Goal: Task Accomplishment & Management: Use online tool/utility

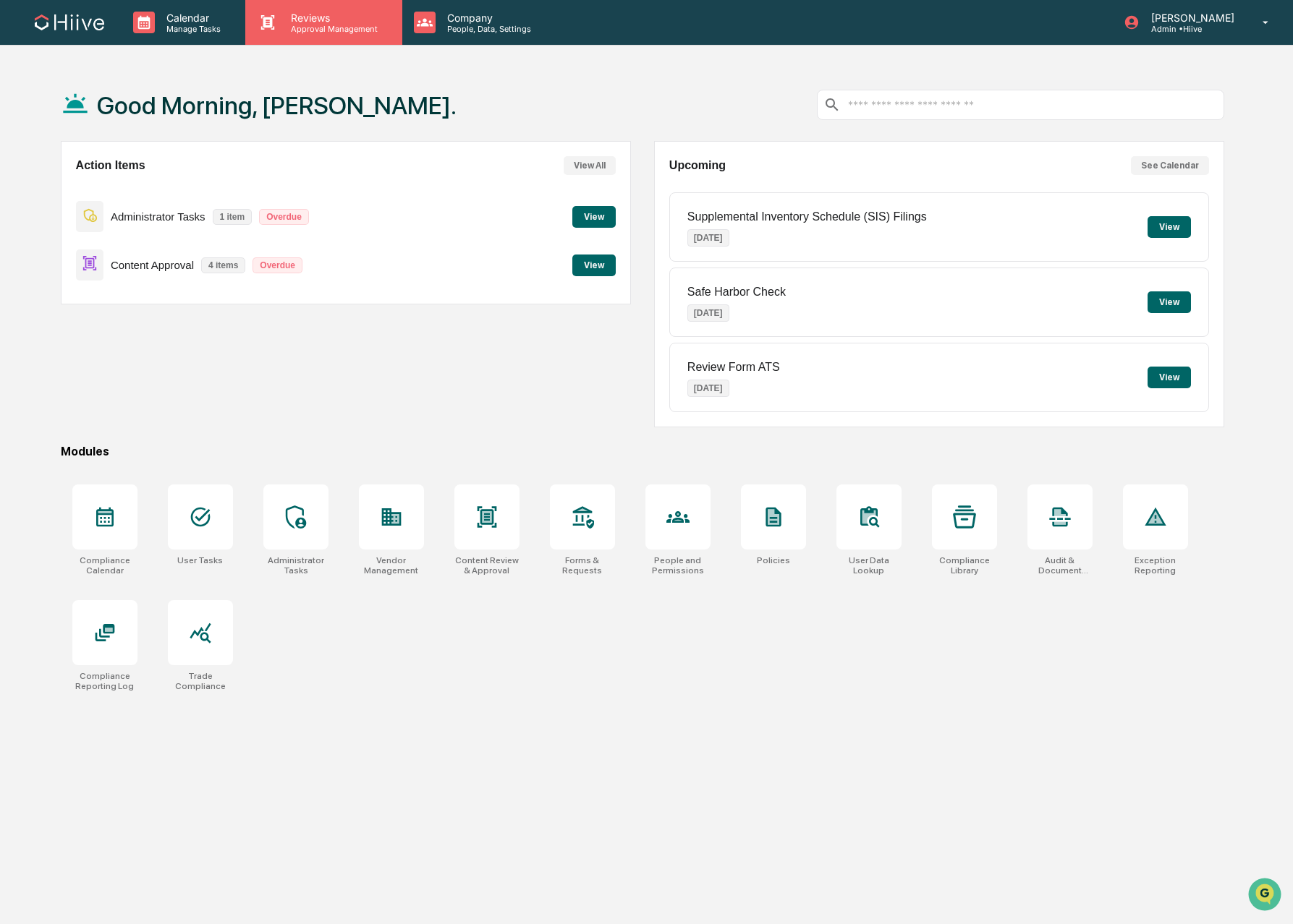
click at [297, 34] on div "Reviews Approval Management" at bounding box center [324, 22] width 157 height 45
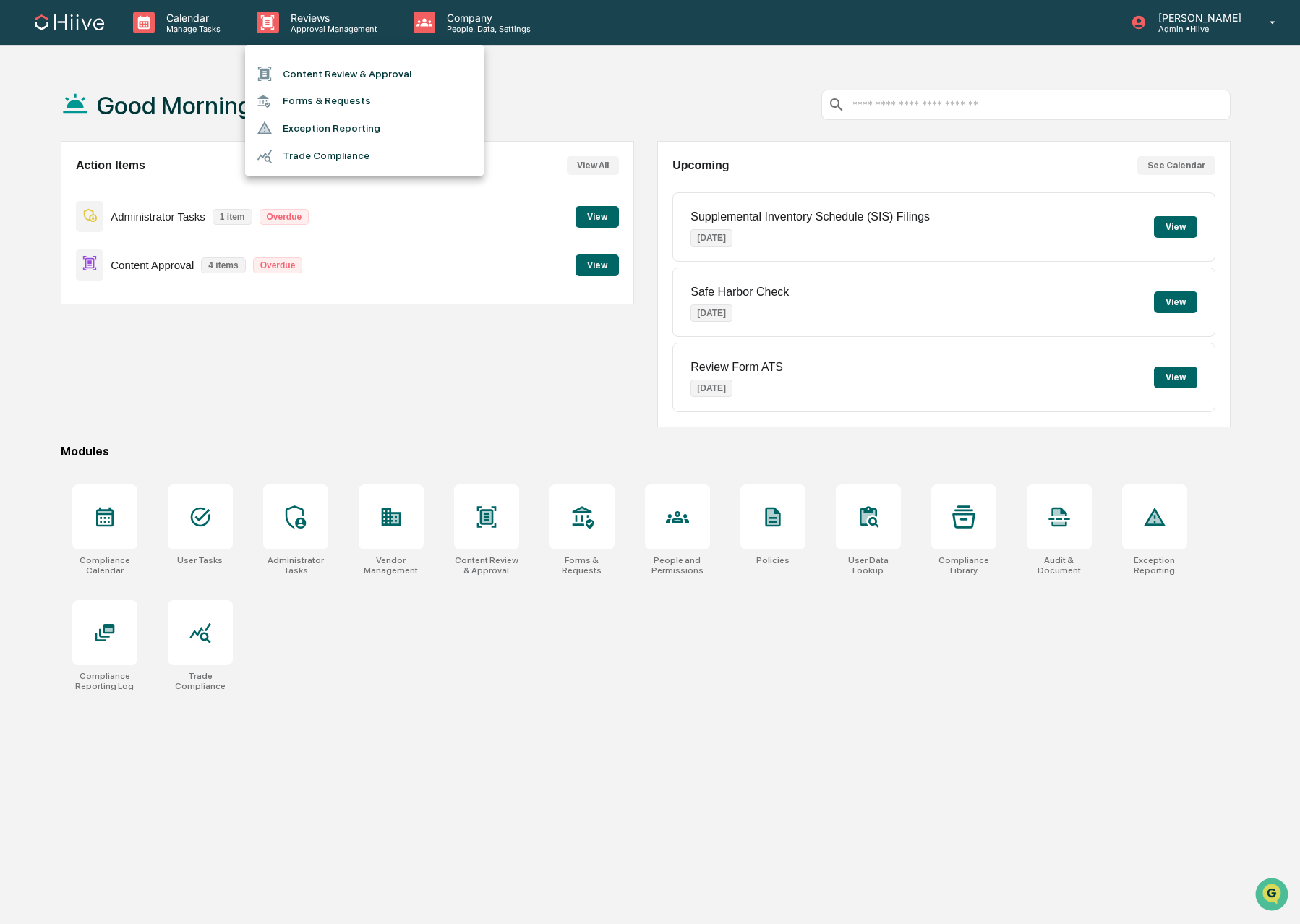
click at [305, 72] on li "Content Review & Approval" at bounding box center [365, 74] width 239 height 28
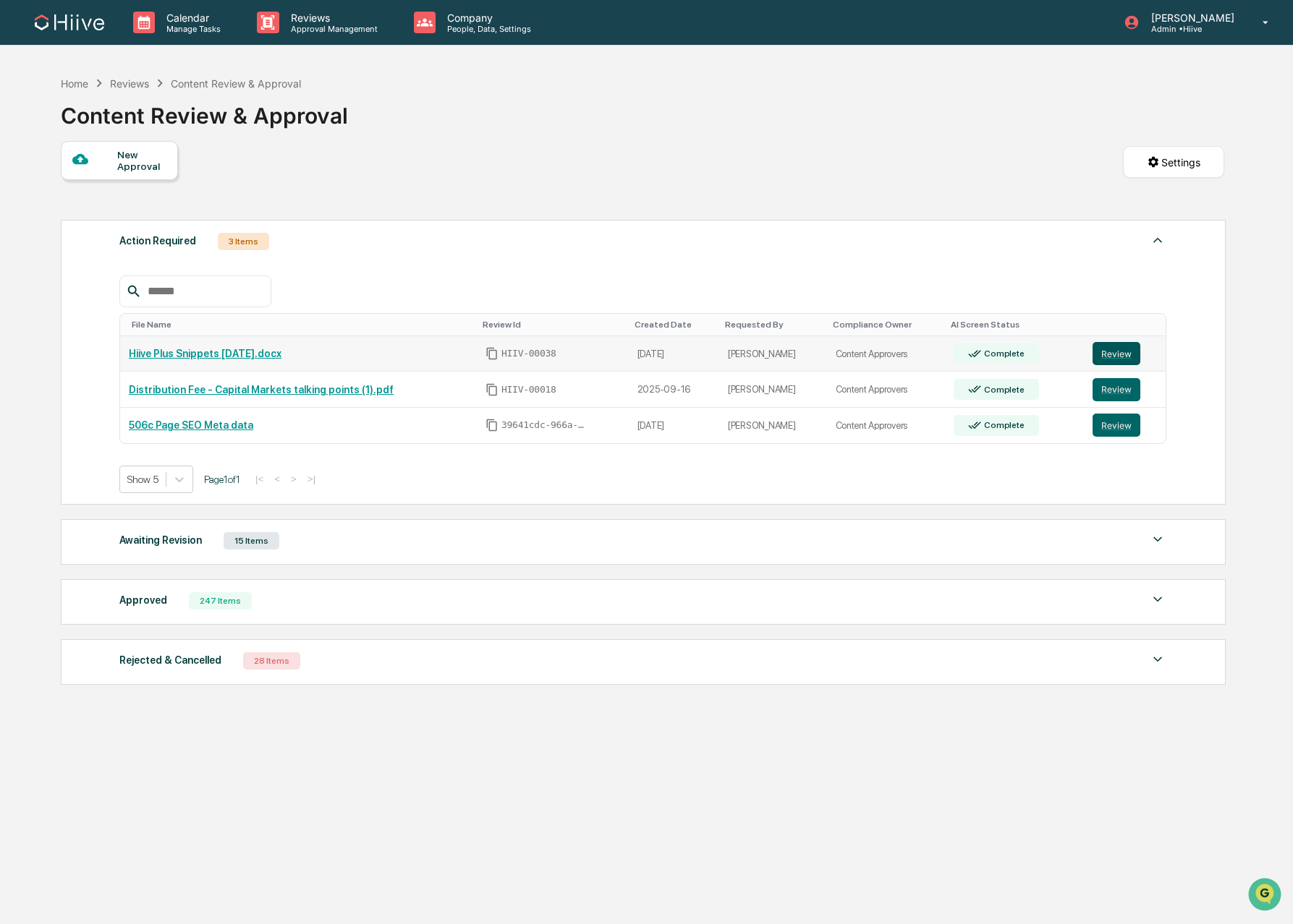
click at [1111, 356] on button "Review" at bounding box center [1116, 353] width 48 height 23
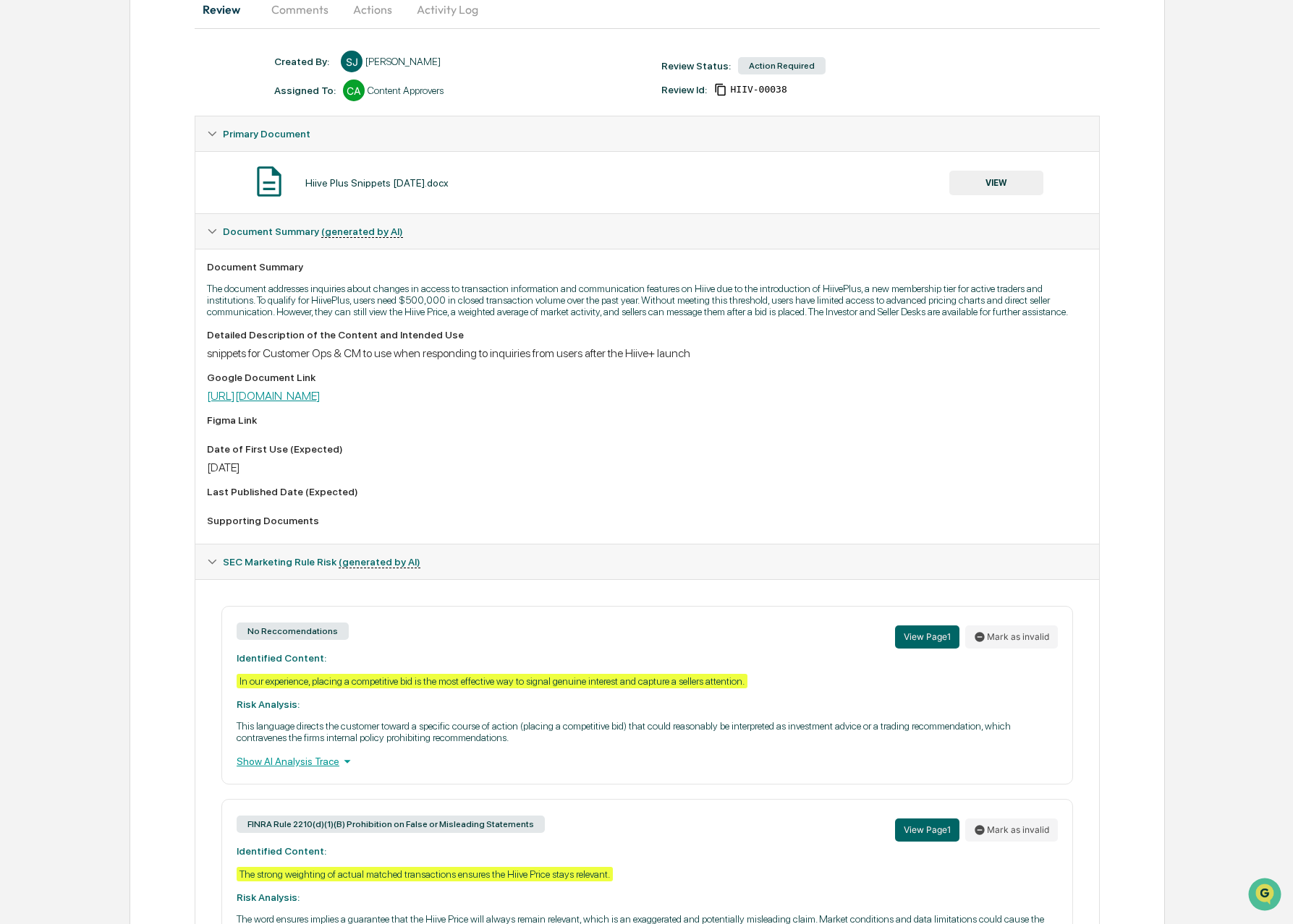
click at [275, 403] on link "https://docs.google.com/document/d/1KJ4Lurk6HxHI1uZFWkf_IYBiJVjC3Ja6XBb4Wokv_o4…" at bounding box center [264, 396] width 114 height 13
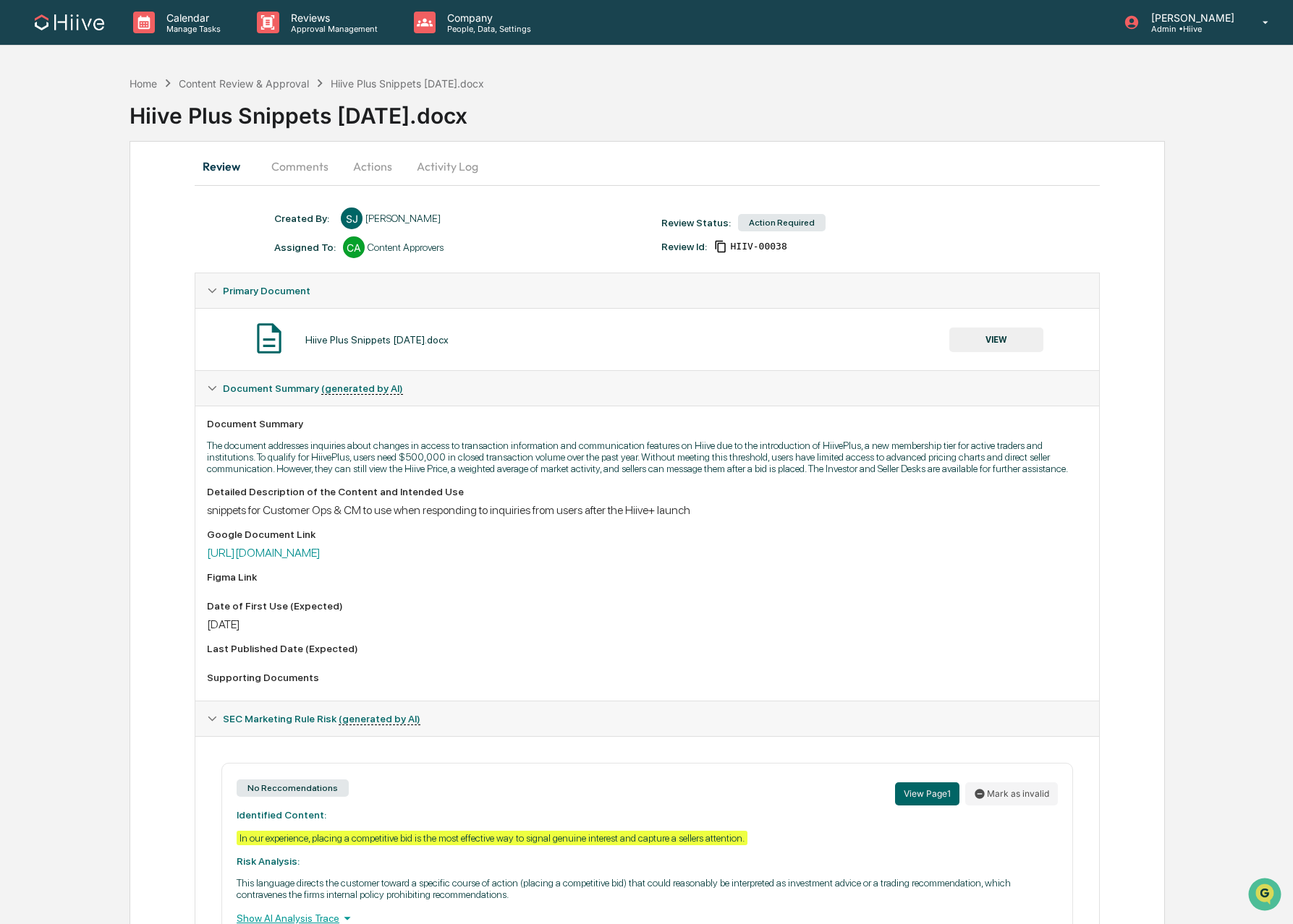
click at [304, 155] on button "Comments" at bounding box center [300, 166] width 80 height 34
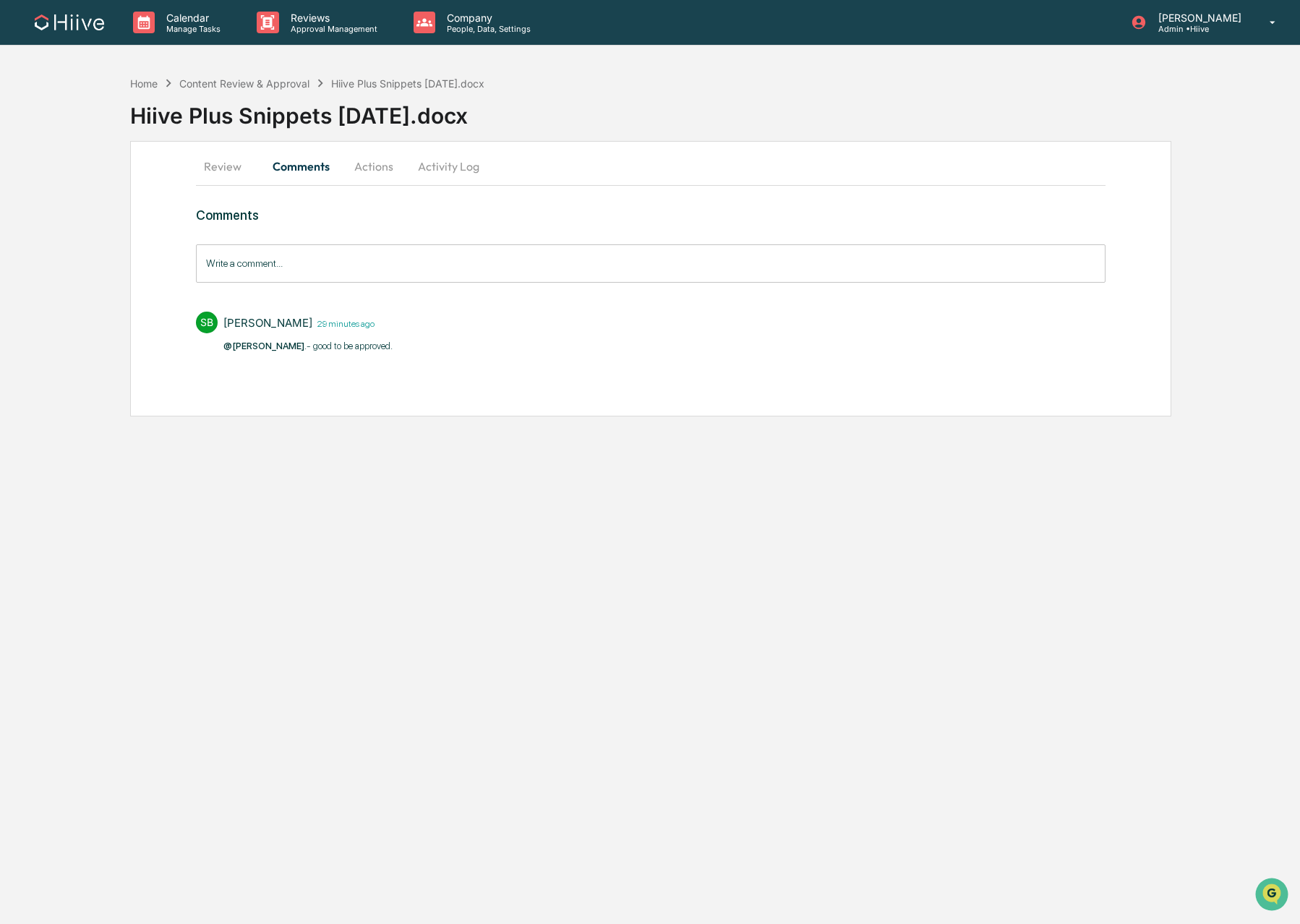
click at [350, 171] on button "Actions" at bounding box center [374, 166] width 65 height 34
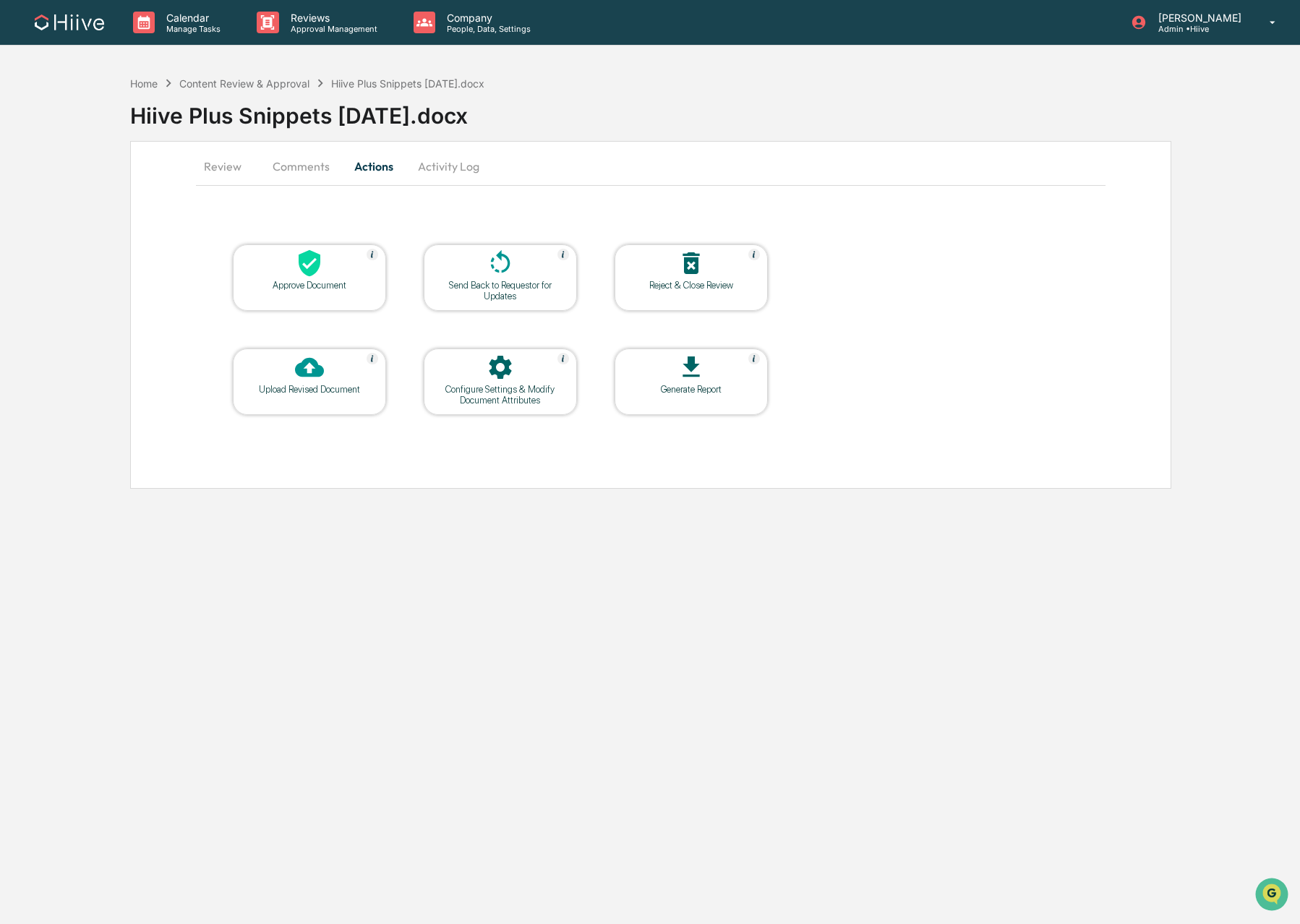
click at [314, 252] on icon at bounding box center [309, 263] width 22 height 27
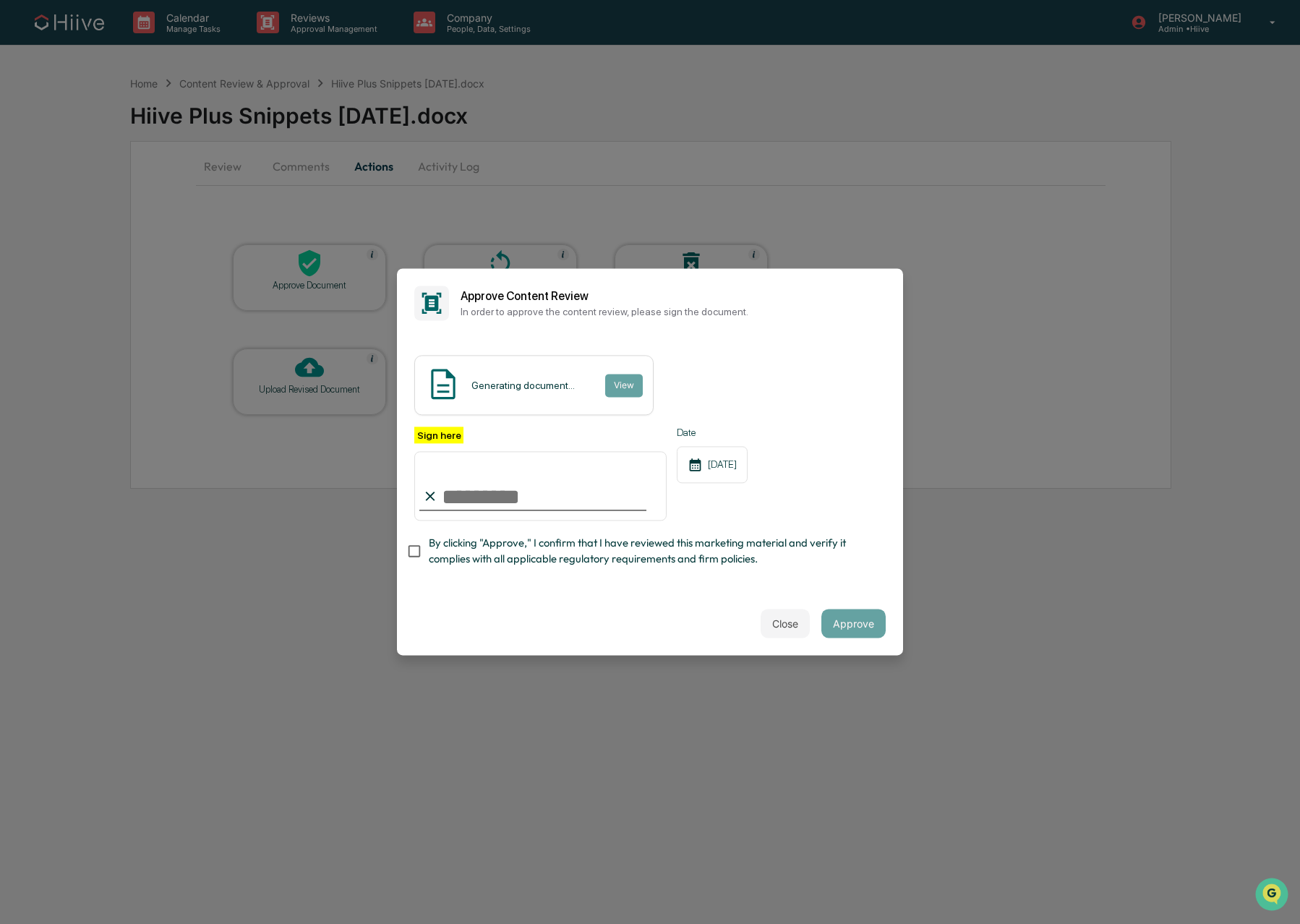
type input "**********"
click at [480, 556] on span "By clicking "Approve," I confirm that I have reviewed this marketing material a…" at bounding box center [651, 552] width 446 height 32
click at [851, 616] on button "Approve" at bounding box center [852, 624] width 64 height 29
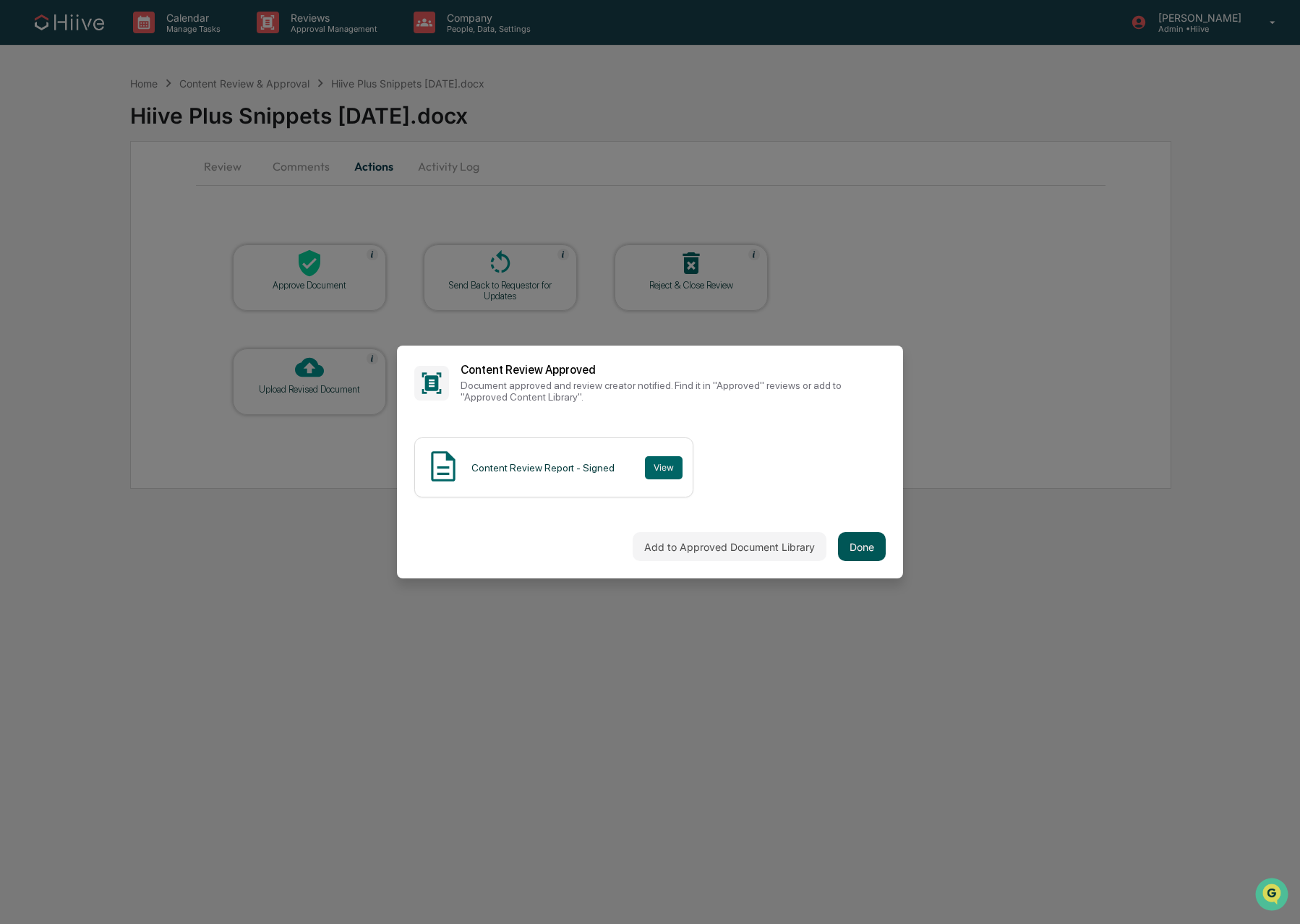
click at [863, 547] on button "Done" at bounding box center [862, 547] width 48 height 29
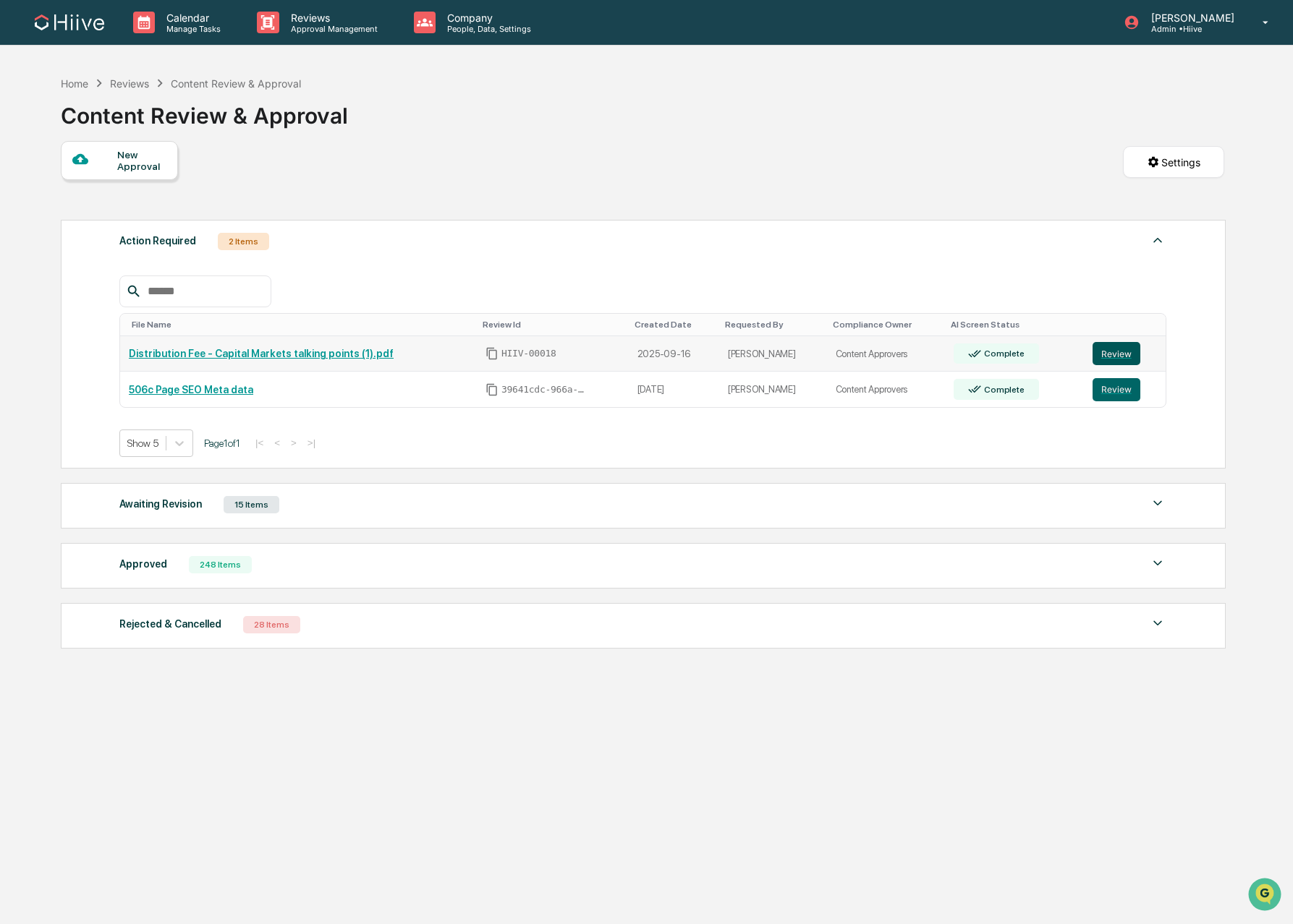
click at [1108, 358] on button "Review" at bounding box center [1116, 353] width 48 height 23
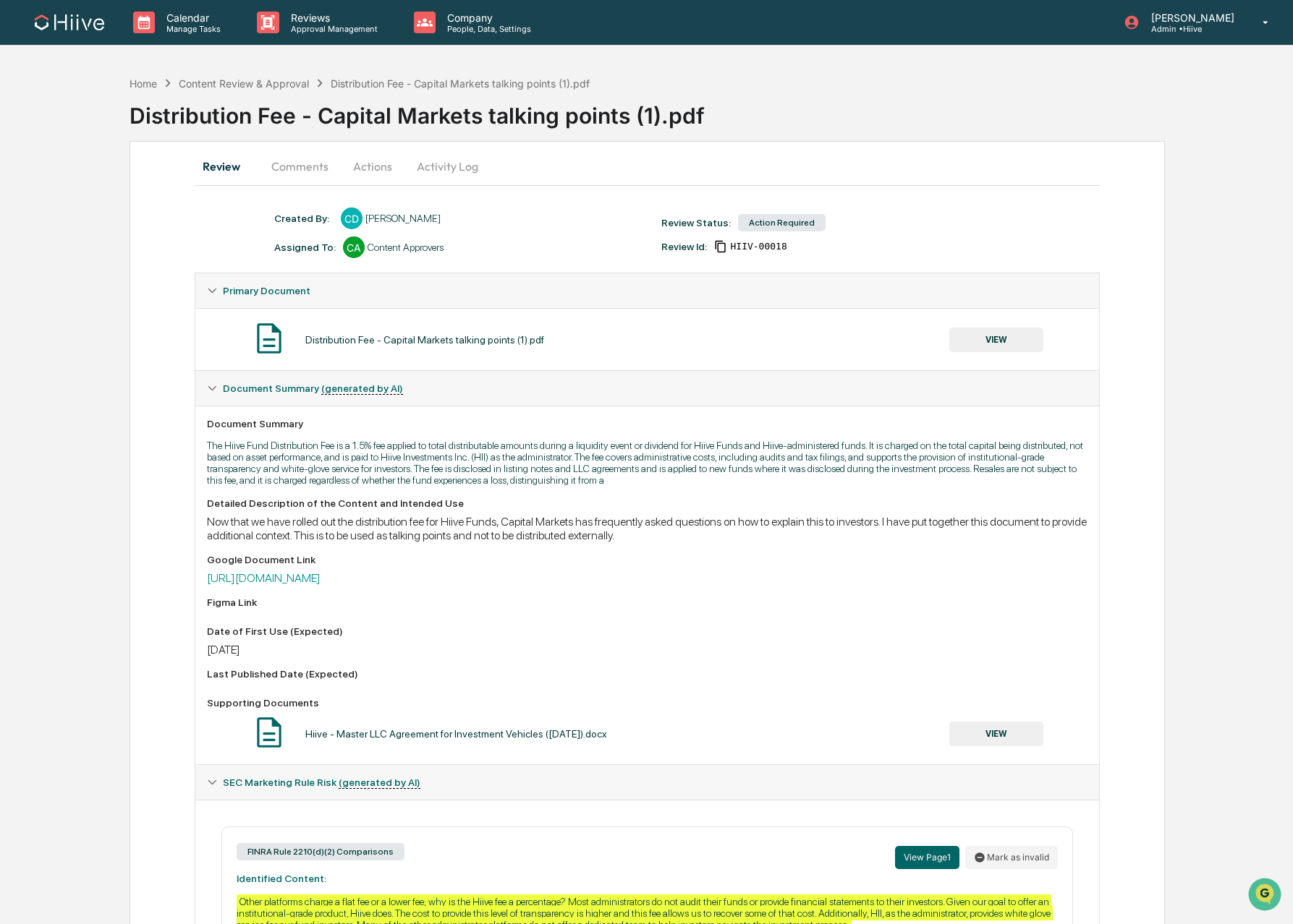
click at [291, 165] on button "Comments" at bounding box center [300, 166] width 80 height 34
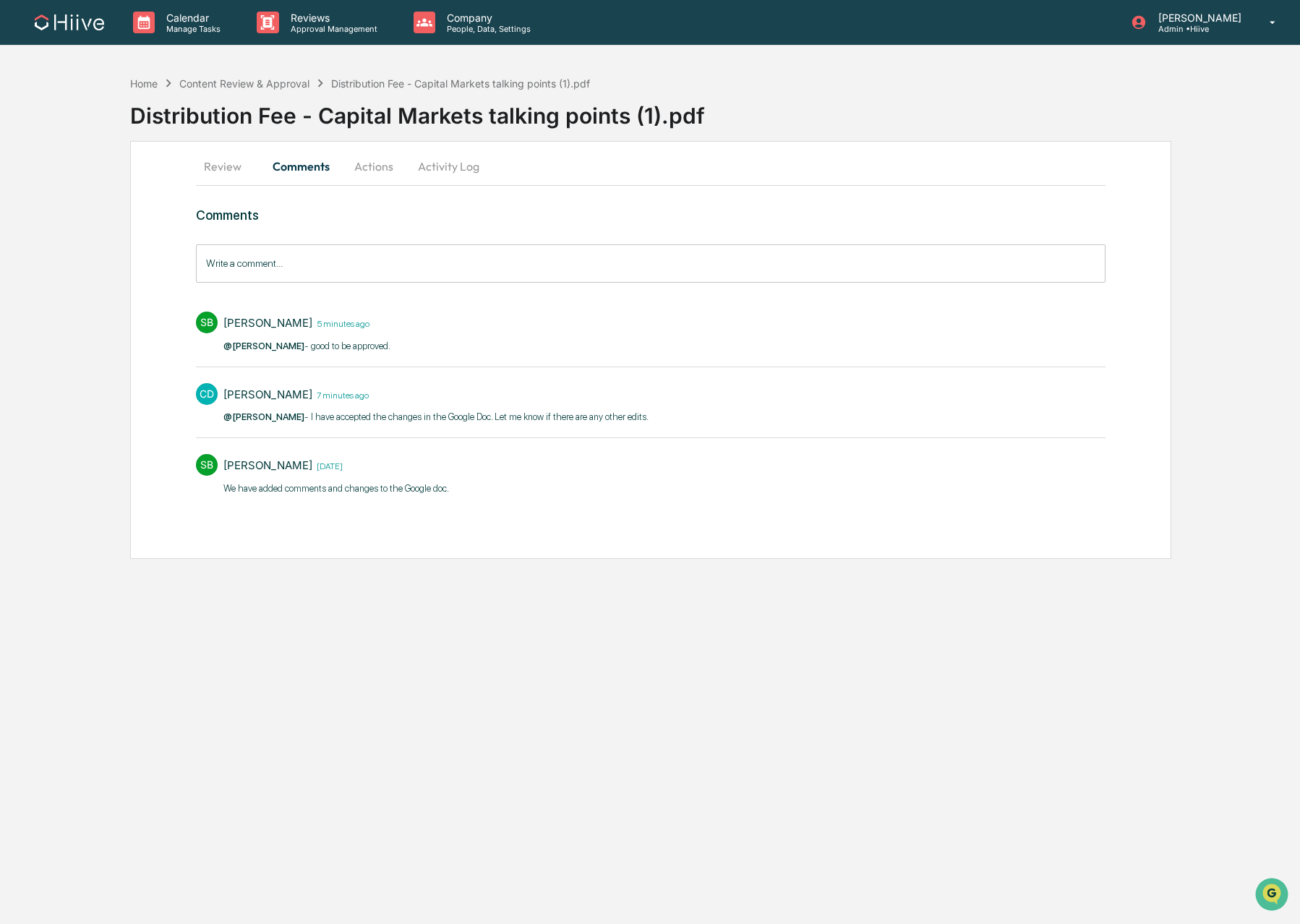
click at [443, 172] on button "Activity Log" at bounding box center [449, 166] width 85 height 34
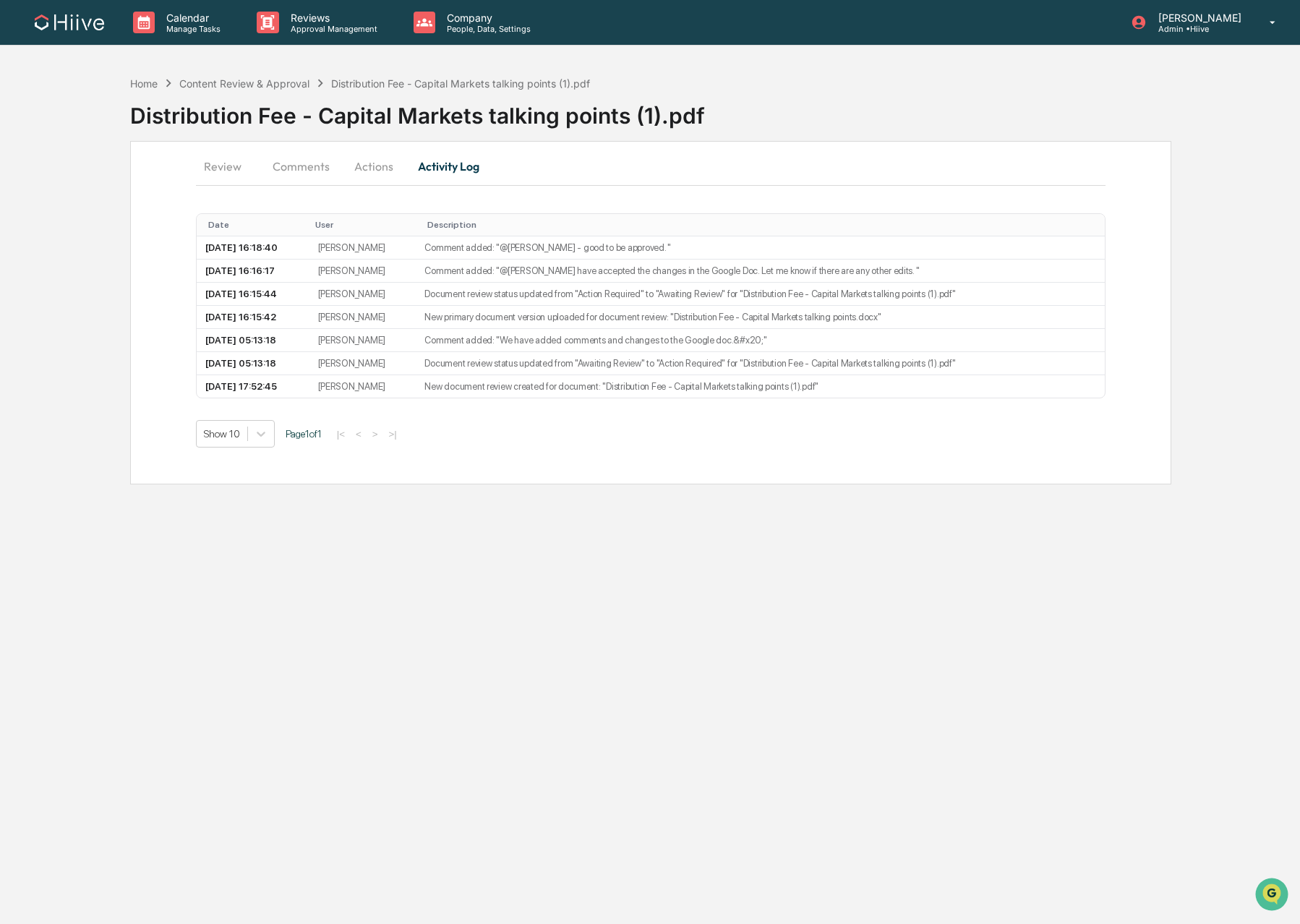
click at [374, 175] on button "Actions" at bounding box center [374, 166] width 65 height 34
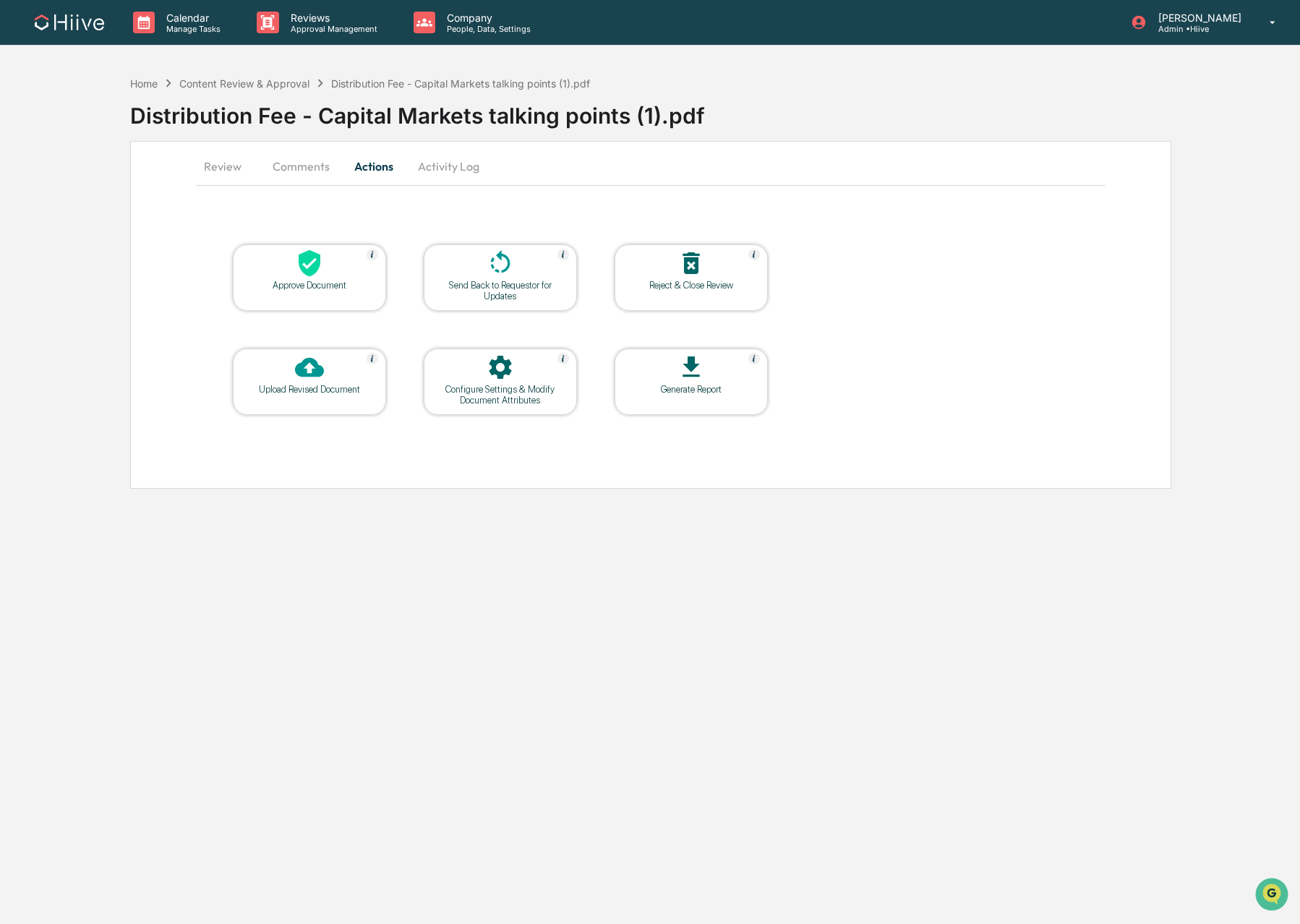
click at [304, 173] on button "Comments" at bounding box center [301, 166] width 80 height 34
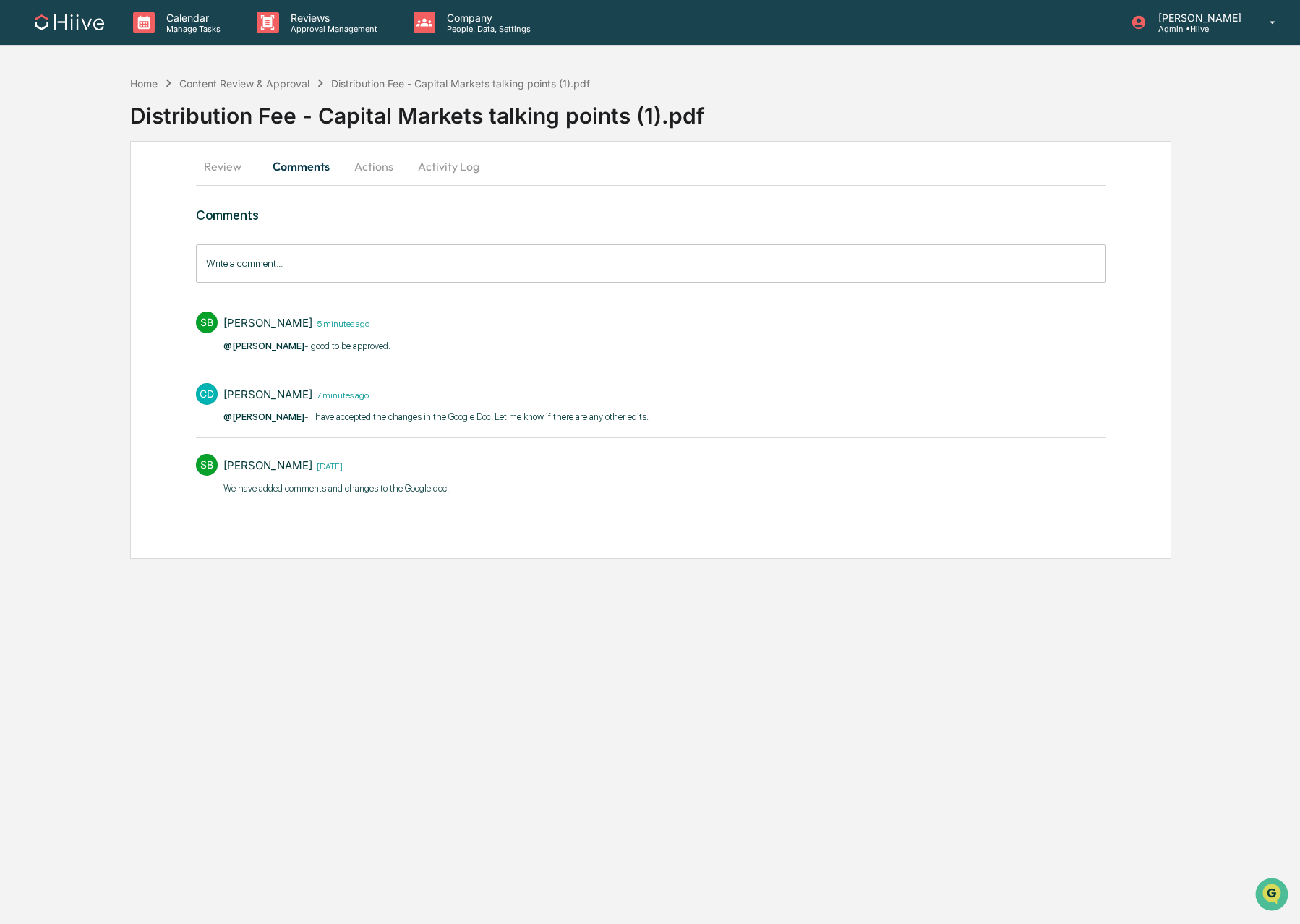
click at [228, 175] on button "Review" at bounding box center [228, 166] width 65 height 34
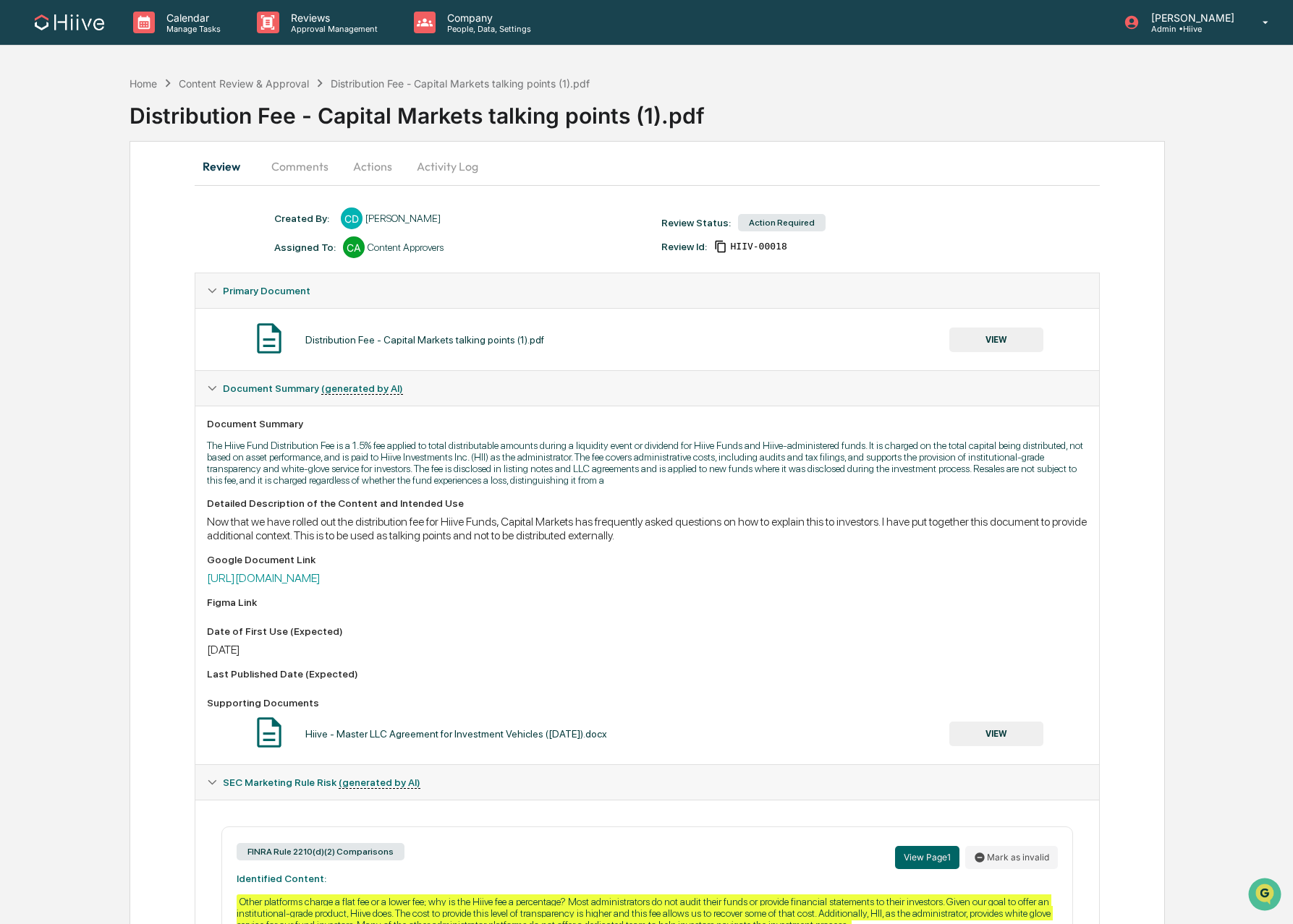
click at [970, 341] on button "VIEW" at bounding box center [996, 340] width 94 height 25
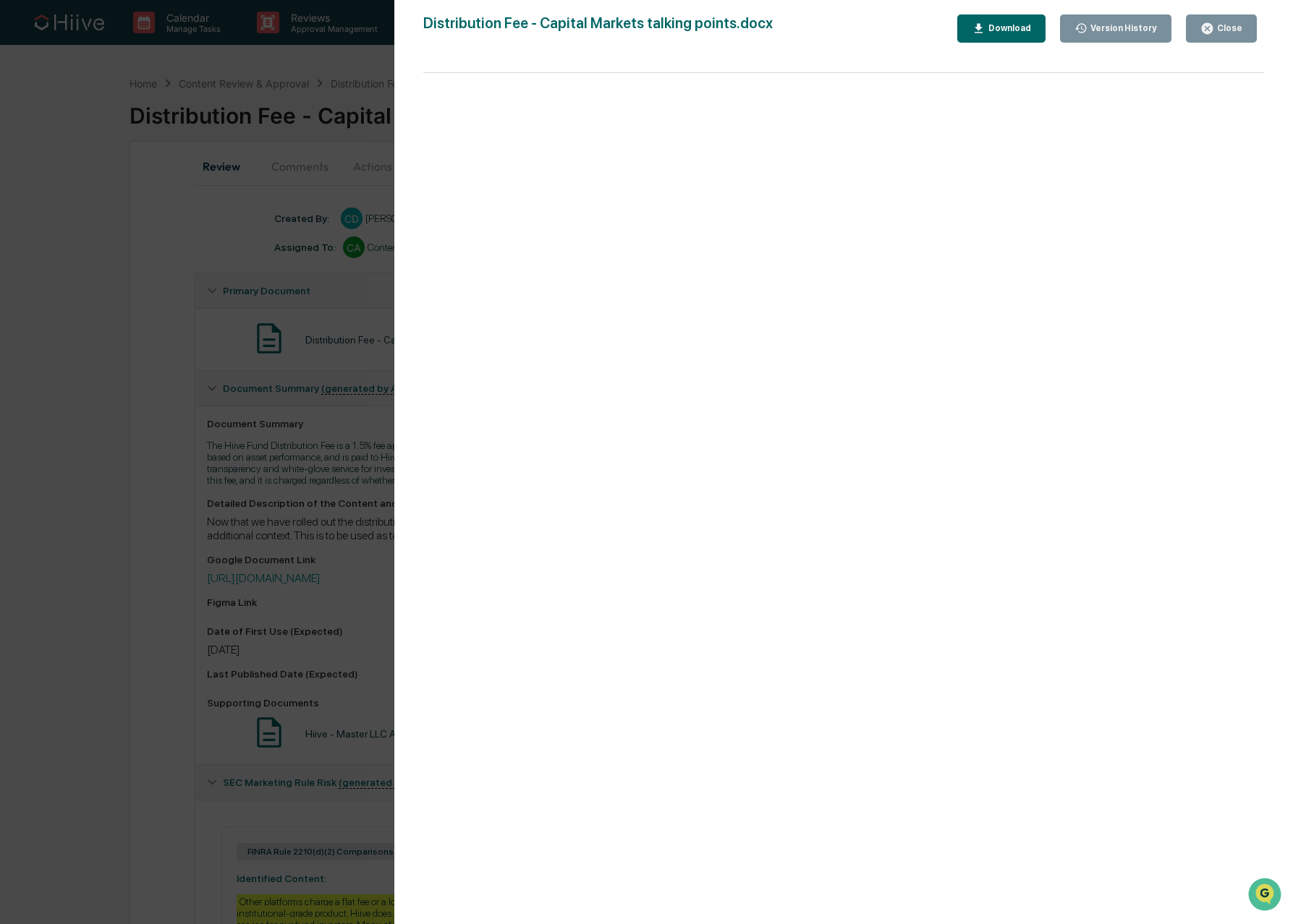
click at [1210, 28] on icon "button" at bounding box center [1206, 28] width 11 height 10
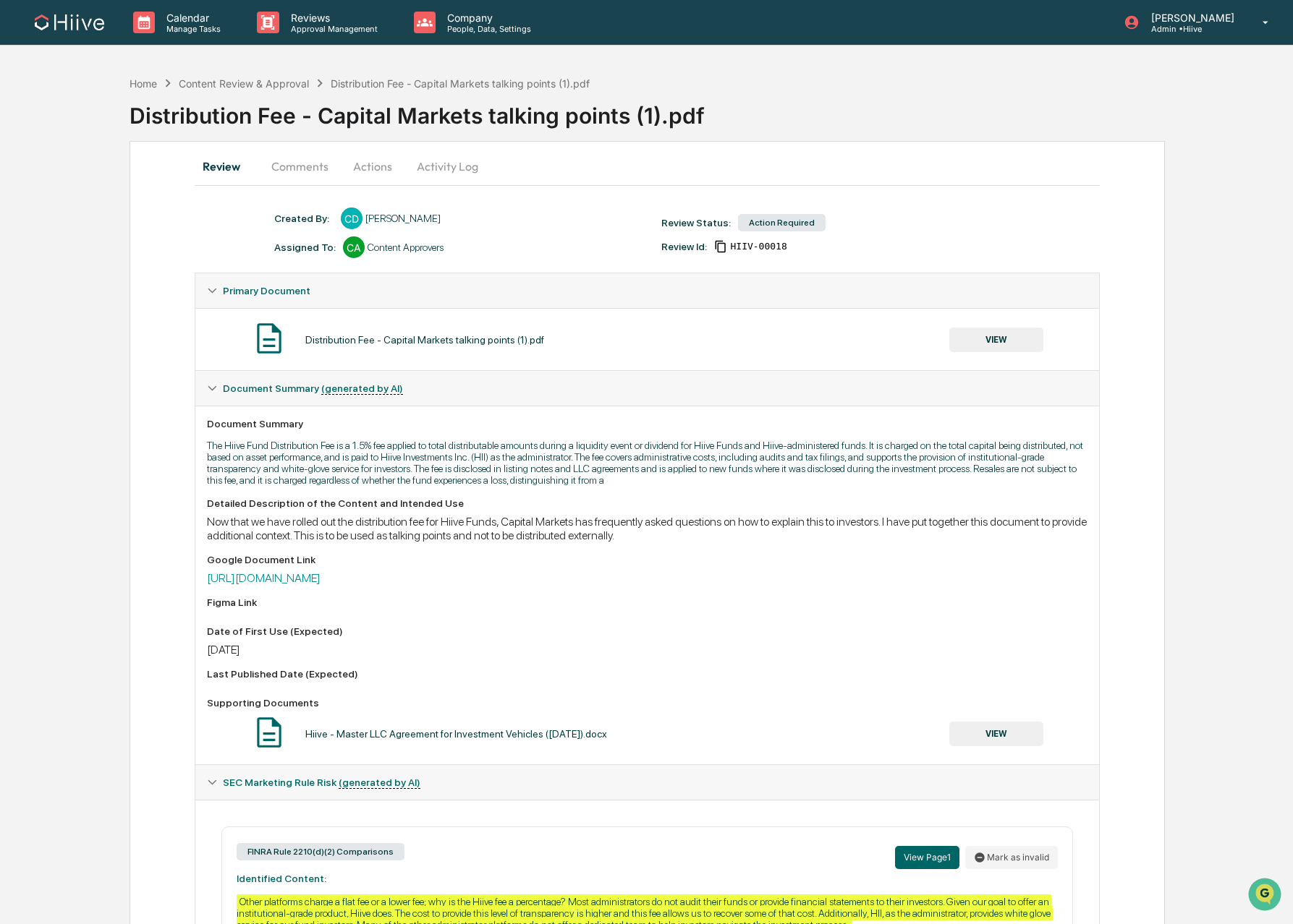
click at [373, 168] on button "Actions" at bounding box center [372, 166] width 65 height 34
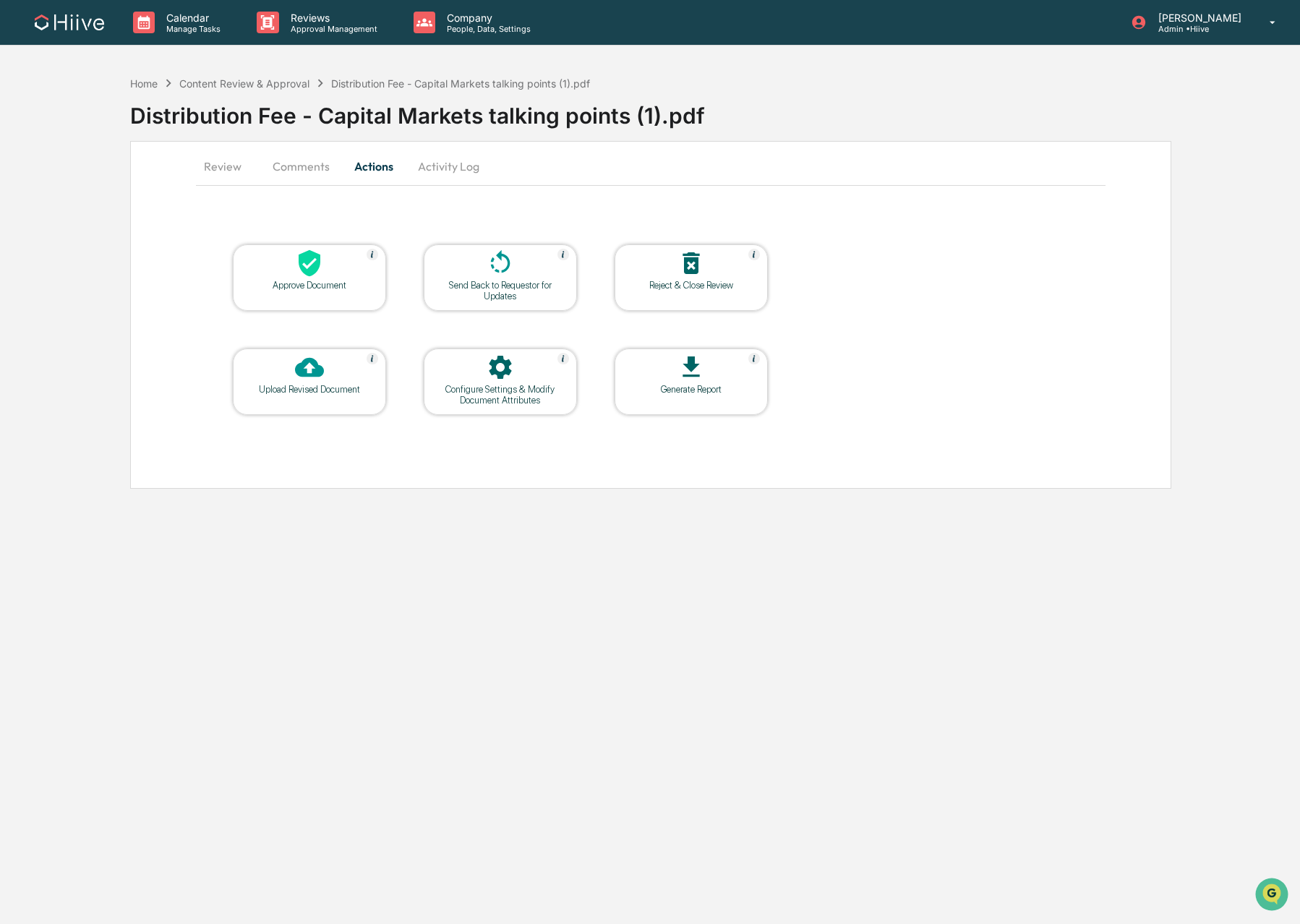
click at [339, 276] on div at bounding box center [308, 264] width 144 height 32
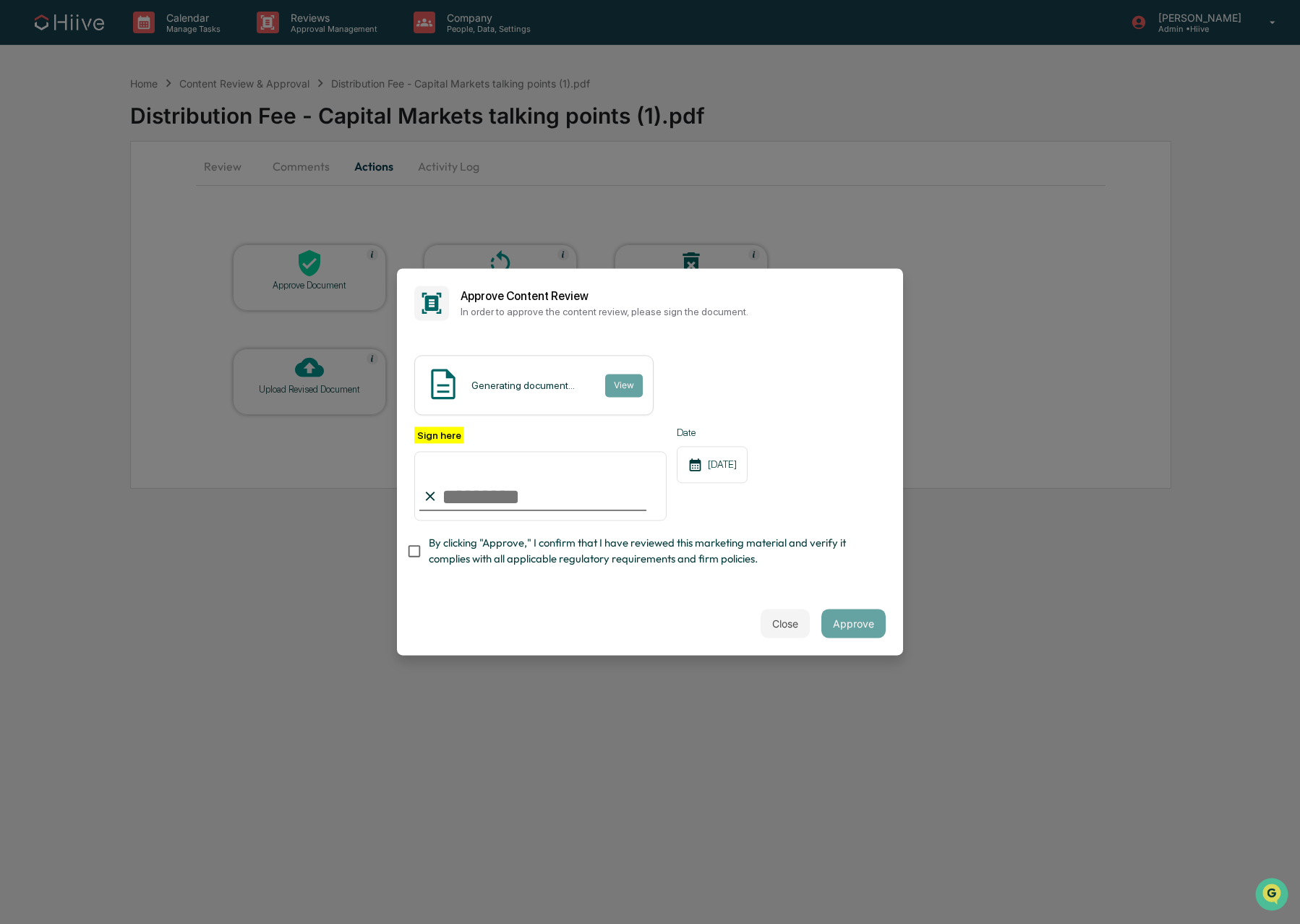
type input "**********"
drag, startPoint x: 518, startPoint y: 556, endPoint x: 548, endPoint y: 556, distance: 30.0
click at [518, 556] on span "By clicking "Approve," I confirm that I have reviewed this marketing material a…" at bounding box center [651, 552] width 446 height 32
click at [860, 623] on button "Approve" at bounding box center [852, 624] width 64 height 29
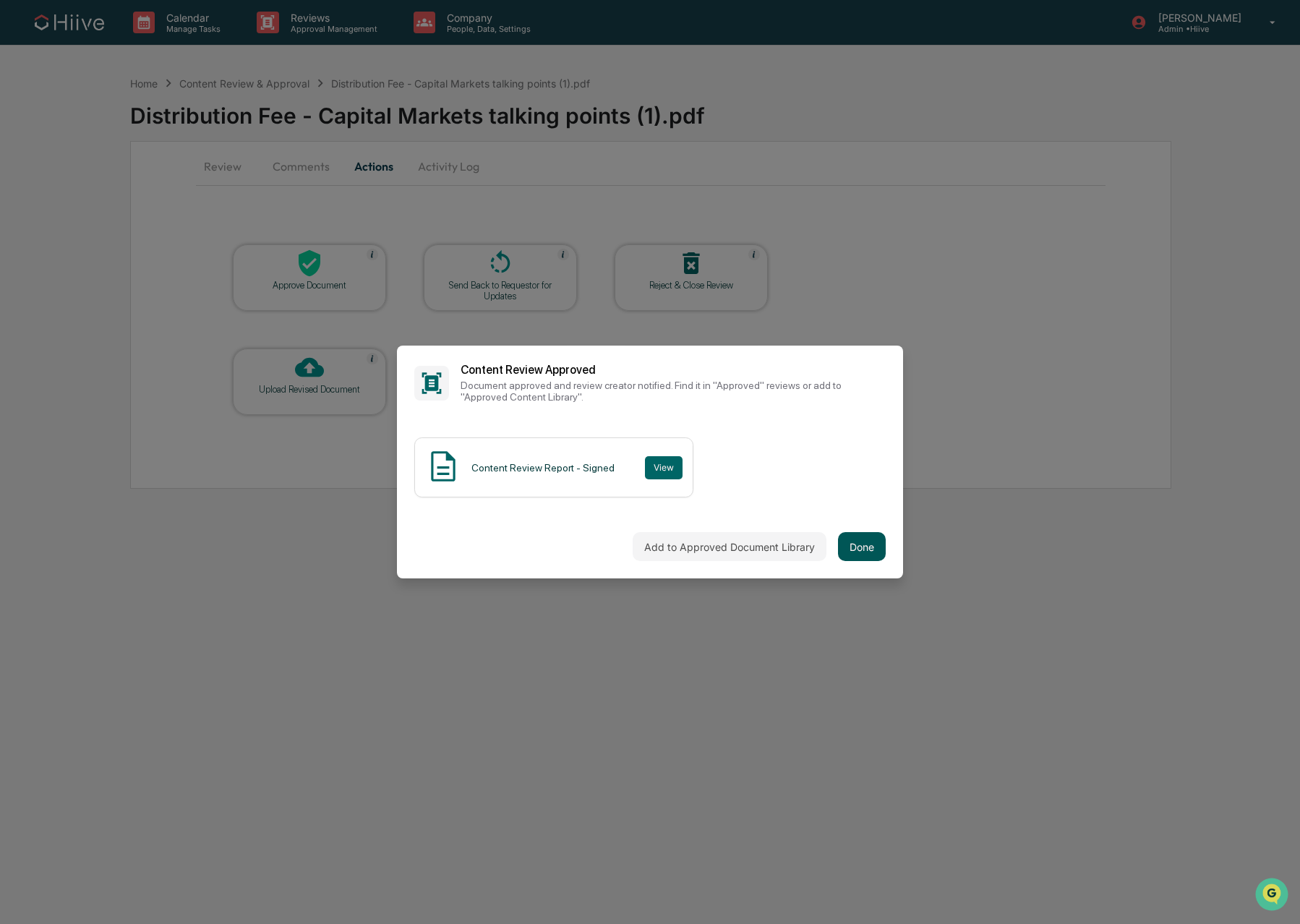
click at [866, 550] on button "Done" at bounding box center [862, 547] width 48 height 29
